Goal: Information Seeking & Learning: Learn about a topic

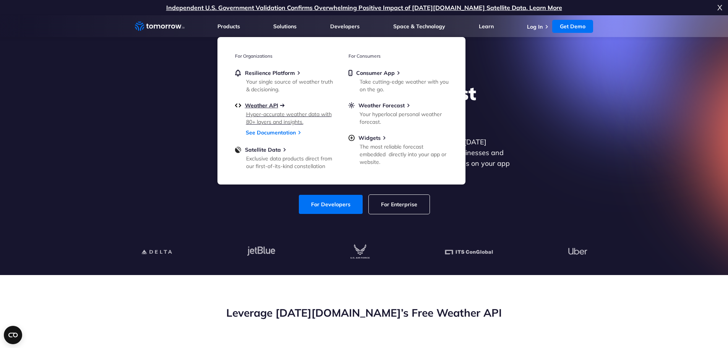
click at [251, 105] on span "Weather API" at bounding box center [261, 105] width 33 height 7
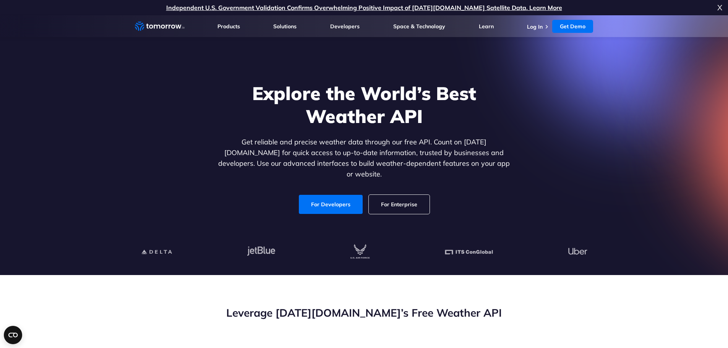
click at [353, 202] on link "For Developers" at bounding box center [331, 204] width 64 height 19
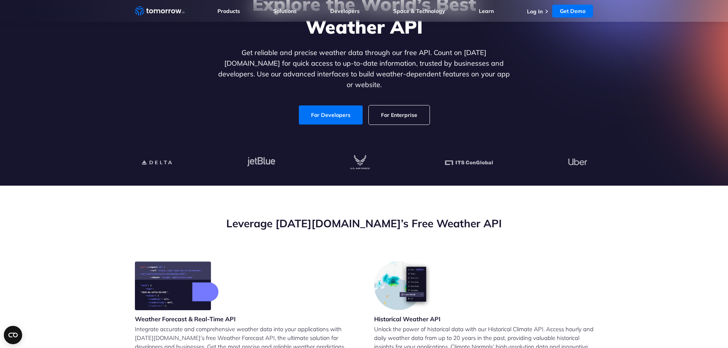
scroll to position [209, 0]
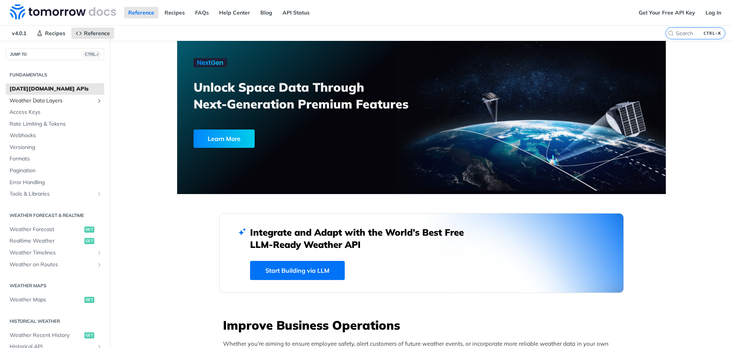
click at [39, 100] on span "Weather Data Layers" at bounding box center [52, 101] width 85 height 8
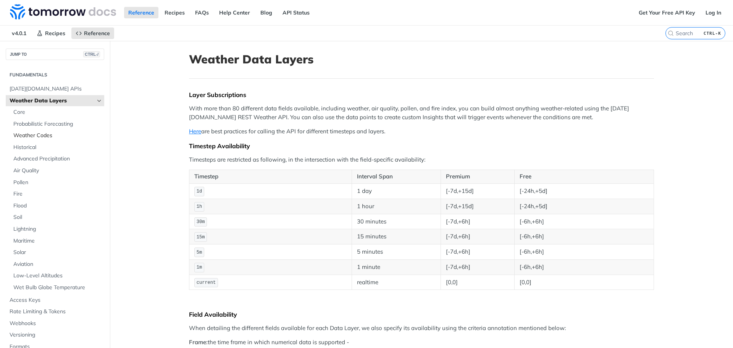
click at [30, 135] on span "Weather Codes" at bounding box center [57, 136] width 89 height 8
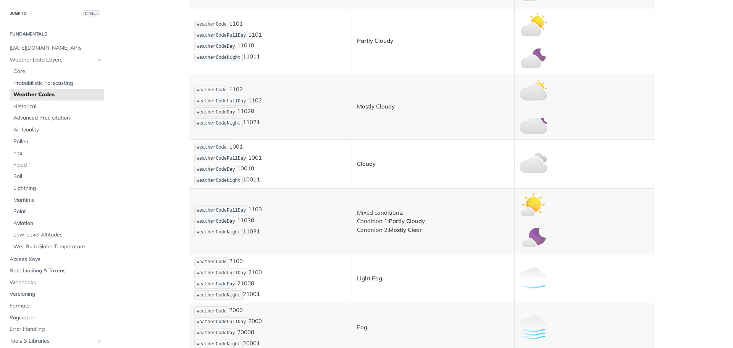
scroll to position [458, 0]
